Goal: Task Accomplishment & Management: Use online tool/utility

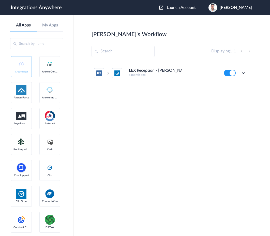
click at [196, 7] on span "Launch Account" at bounding box center [181, 8] width 29 height 4
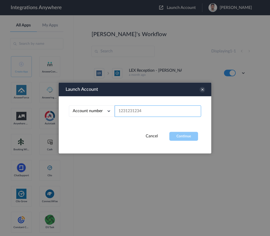
click at [140, 113] on input "text" at bounding box center [158, 111] width 86 height 11
click at [97, 111] on span "Account number" at bounding box center [88, 111] width 30 height 4
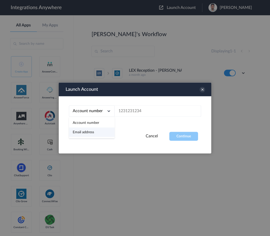
click at [95, 133] on li "Email address" at bounding box center [92, 132] width 46 height 9
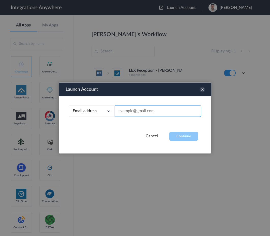
click at [142, 109] on input "text" at bounding box center [158, 111] width 86 height 11
paste input "[PERSON_NAME][EMAIL_ADDRESS][DOMAIN_NAME]"
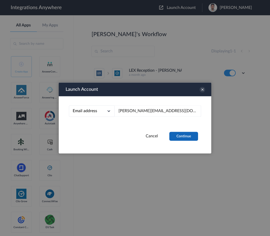
click at [184, 137] on button "Continue" at bounding box center [183, 136] width 29 height 9
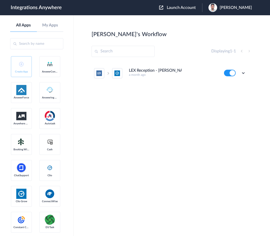
click at [196, 9] on span "Launch Account" at bounding box center [181, 8] width 29 height 4
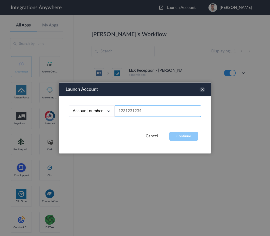
click at [176, 108] on input "text" at bounding box center [158, 111] width 86 height 11
click at [107, 110] on icon at bounding box center [108, 111] width 5 height 5
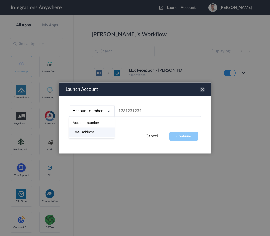
click at [99, 130] on li "Email address" at bounding box center [92, 132] width 46 height 9
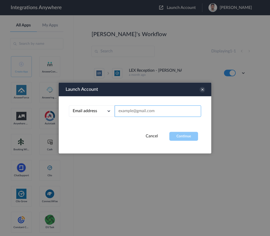
click at [141, 113] on input "text" at bounding box center [158, 111] width 86 height 11
paste input "[PERSON_NAME][EMAIL_ADDRESS][DOMAIN_NAME]"
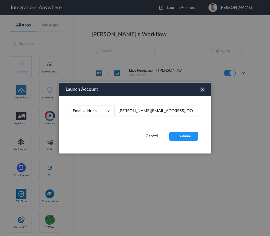
click at [132, 132] on div "Cancel Continue" at bounding box center [135, 136] width 153 height 9
click at [183, 138] on button "Continue" at bounding box center [183, 136] width 29 height 9
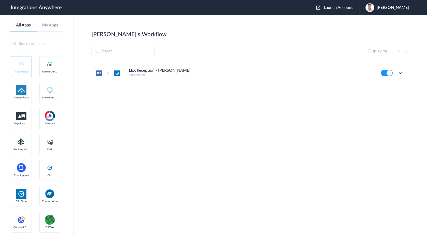
click at [270, 9] on span "Launch Account" at bounding box center [338, 8] width 29 height 4
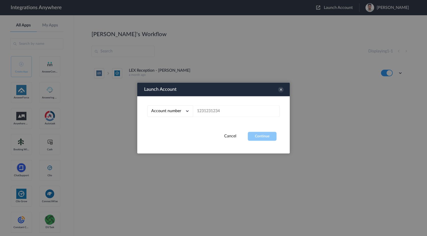
click at [176, 114] on div "Account number" at bounding box center [170, 111] width 46 height 11
click at [173, 130] on li "Email address" at bounding box center [170, 132] width 46 height 9
click at [213, 111] on input "text" at bounding box center [236, 111] width 86 height 11
paste input "[PERSON_NAME][EMAIL_ADDRESS][DOMAIN_NAME]"
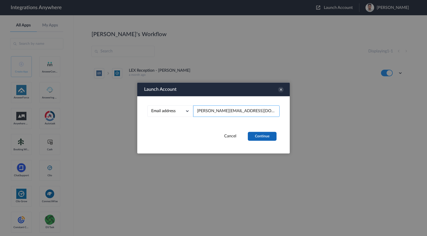
type input "[PERSON_NAME][EMAIL_ADDRESS][DOMAIN_NAME]"
click at [260, 140] on button "Continue" at bounding box center [262, 136] width 29 height 9
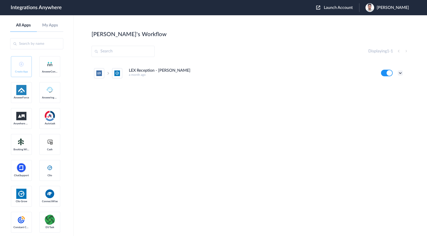
click at [270, 75] on icon at bounding box center [400, 72] width 5 height 5
click at [270, 97] on li "Task history" at bounding box center [386, 94] width 33 height 9
